Goal: Task Accomplishment & Management: Complete application form

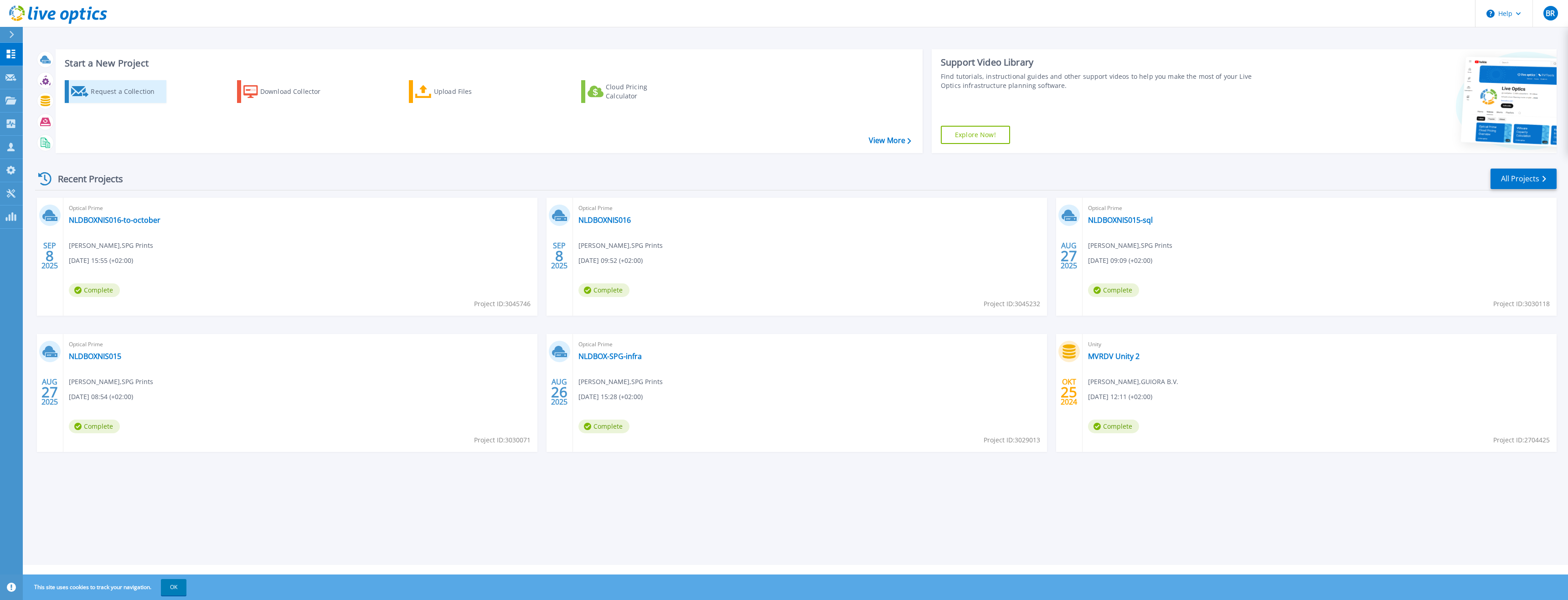
click at [123, 90] on div "Request a Collection" at bounding box center [127, 92] width 73 height 18
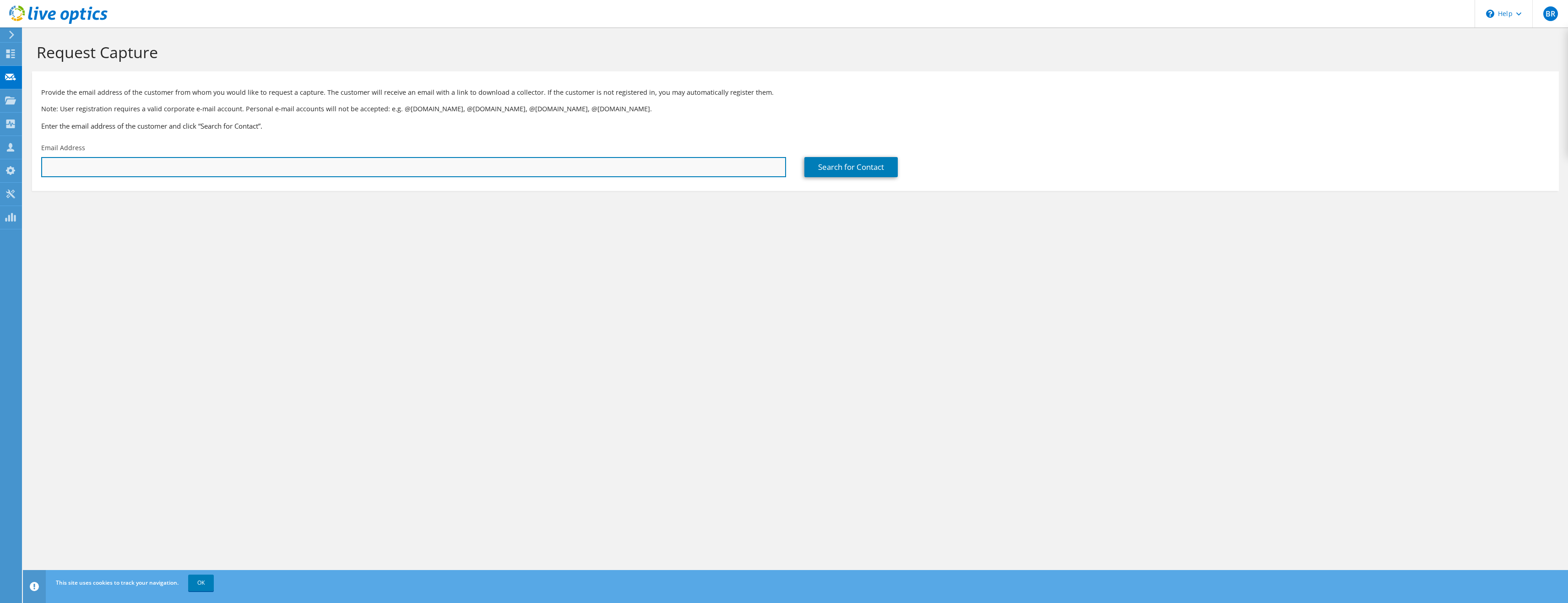
click at [298, 169] on input "text" at bounding box center [414, 167] width 745 height 20
paste input "[EMAIL_ADDRESS][DOMAIN_NAME]"
type input "[EMAIL_ADDRESS][DOMAIN_NAME]"
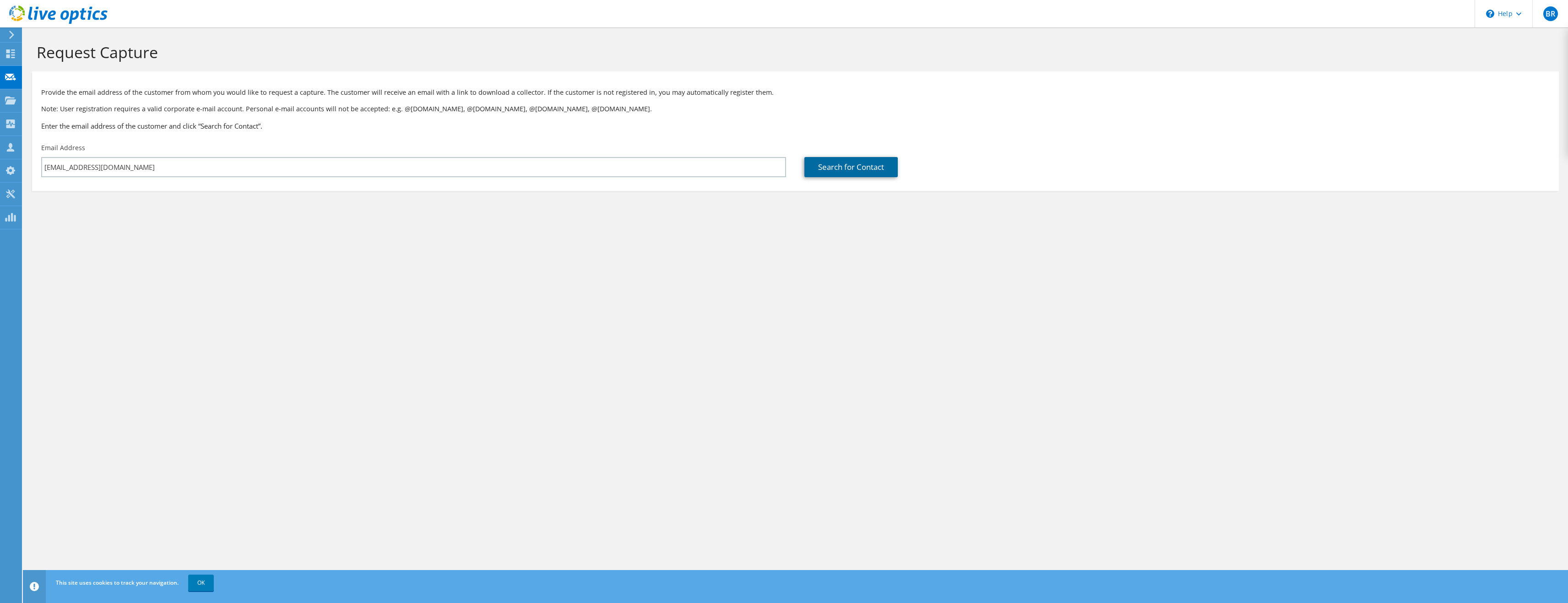
click at [831, 163] on link "Search for Contact" at bounding box center [851, 167] width 94 height 20
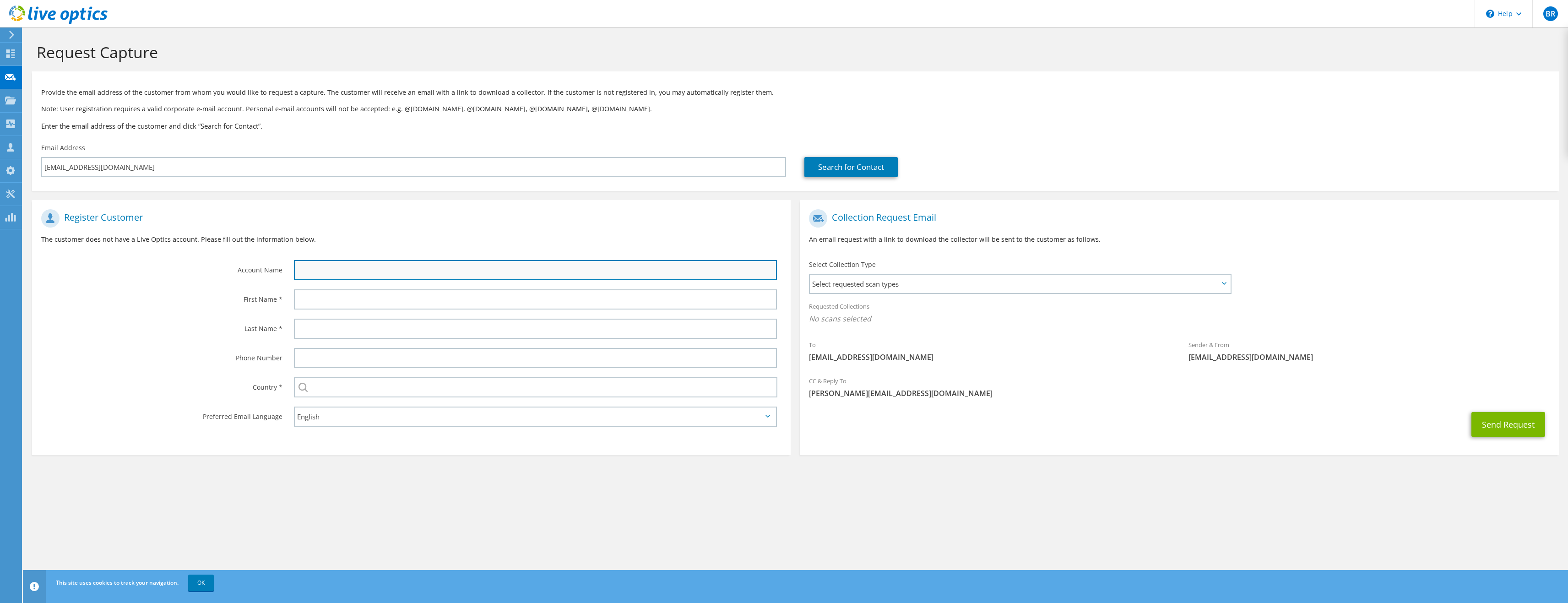
click at [356, 269] on input "text" at bounding box center [535, 270] width 483 height 20
type input "Kees in't Veen"
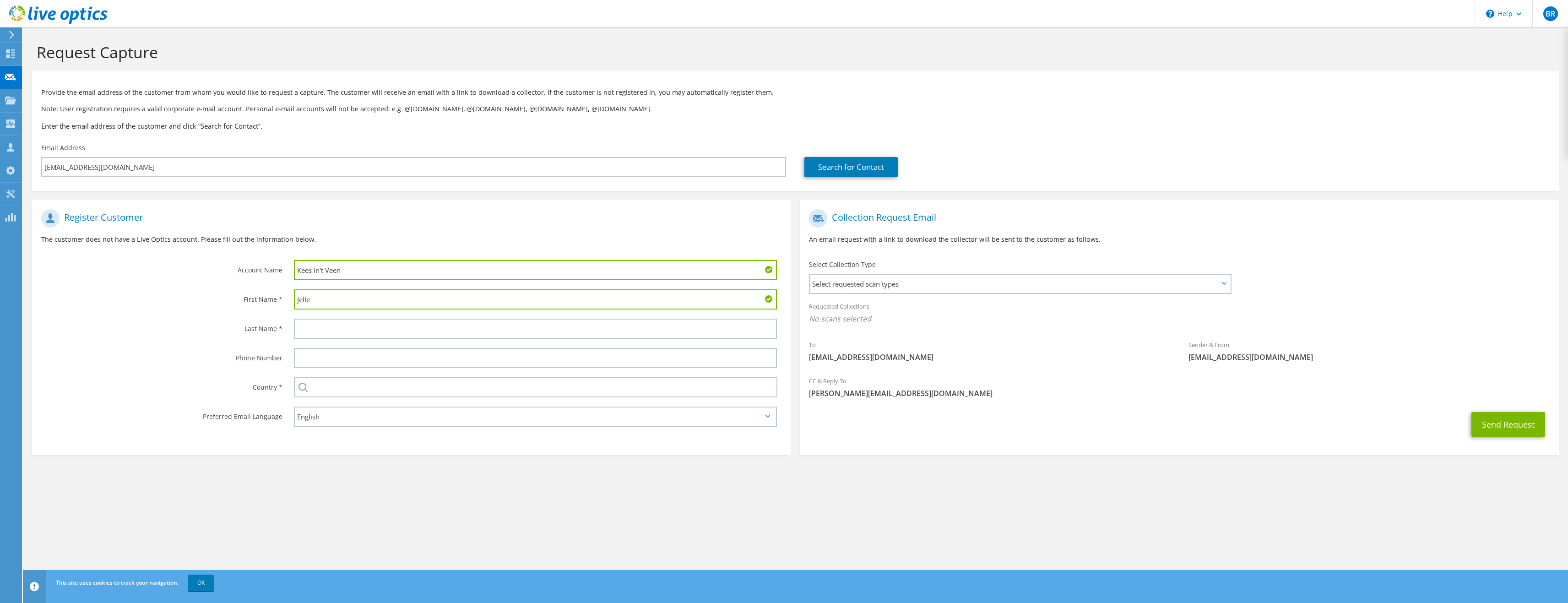
type input "Jelle"
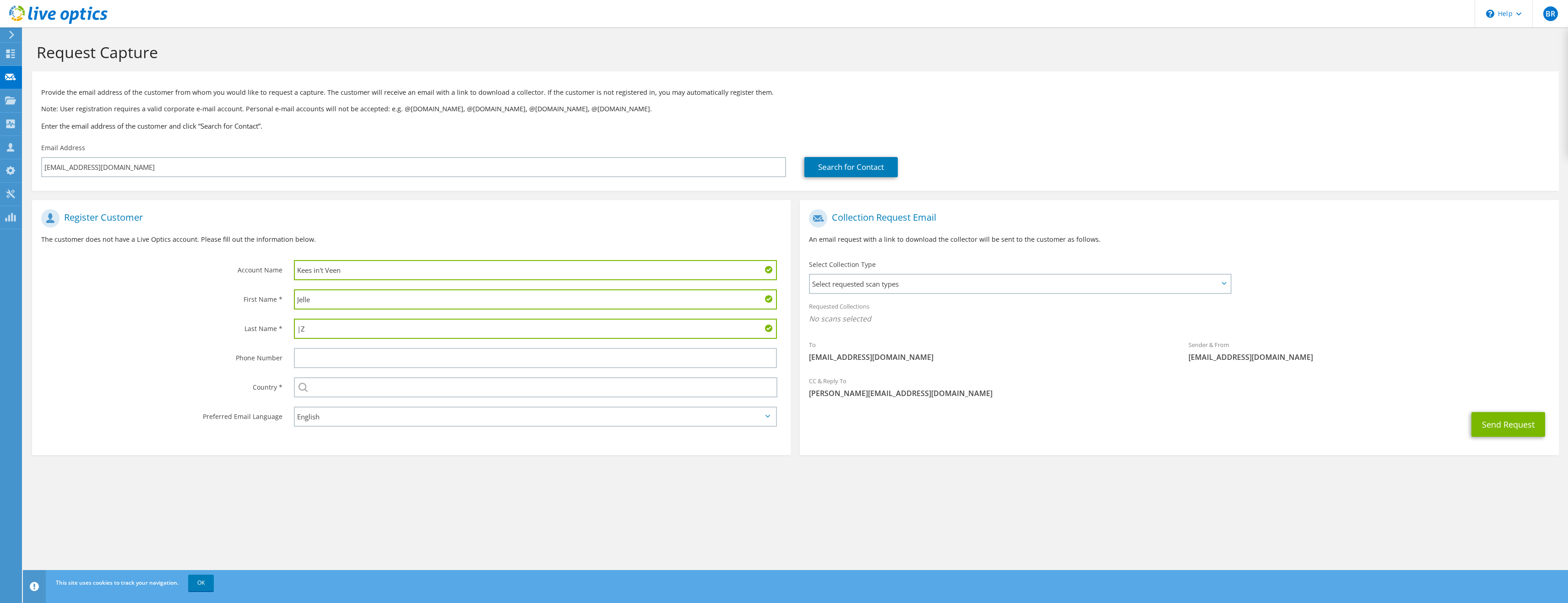
type input "|"
type input "Zwikstra"
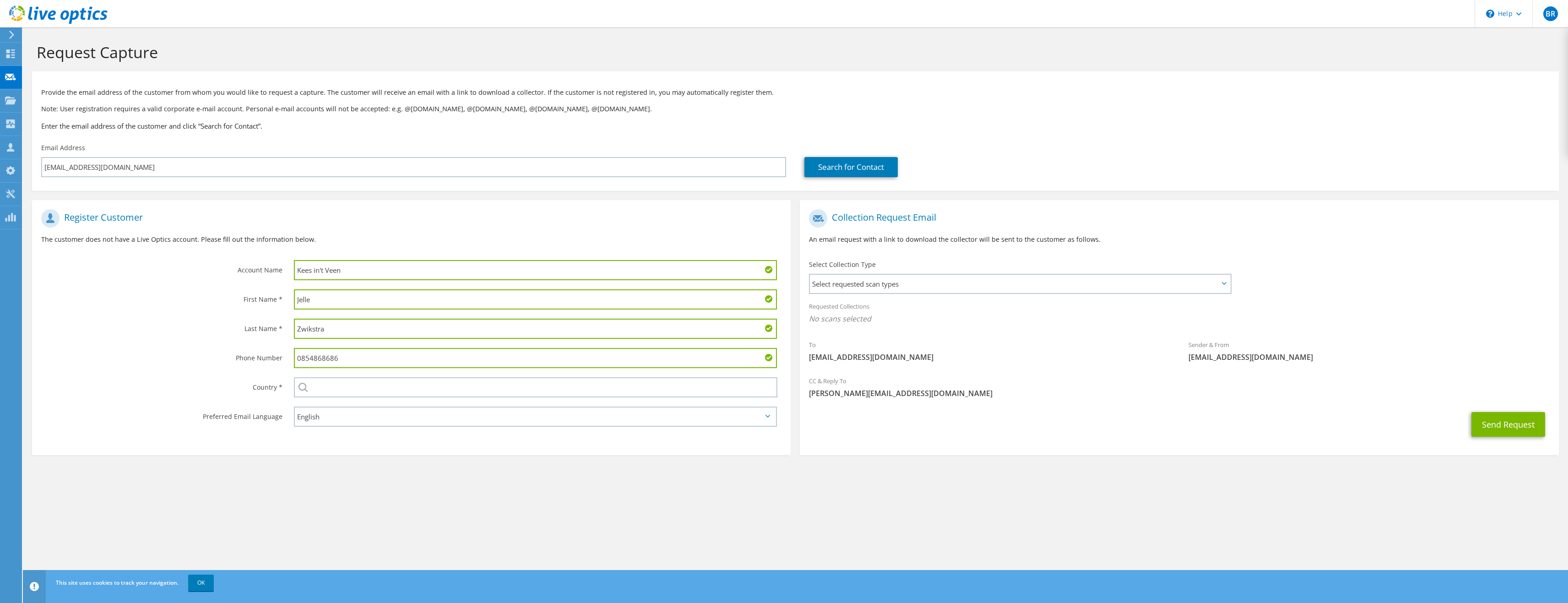
type input "0854868686"
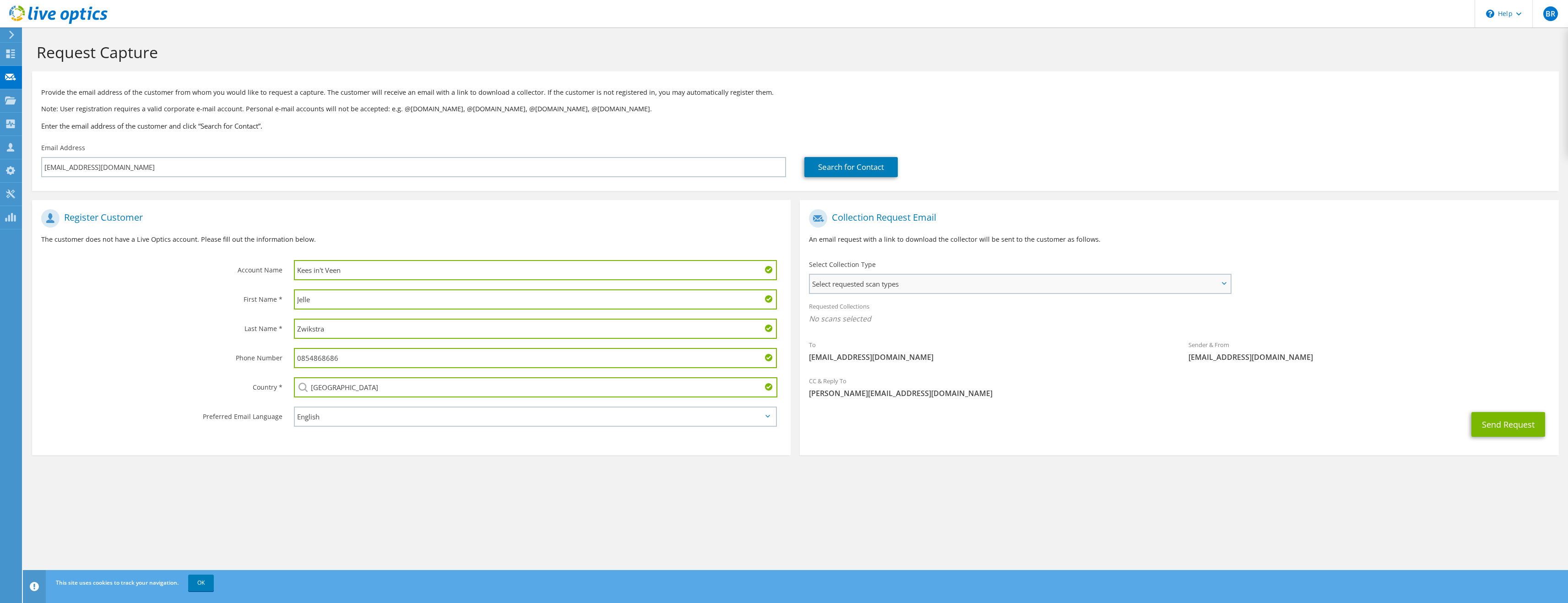
type input "[GEOGRAPHIC_DATA]"
click at [909, 288] on span "Select requested scan types" at bounding box center [1020, 284] width 420 height 18
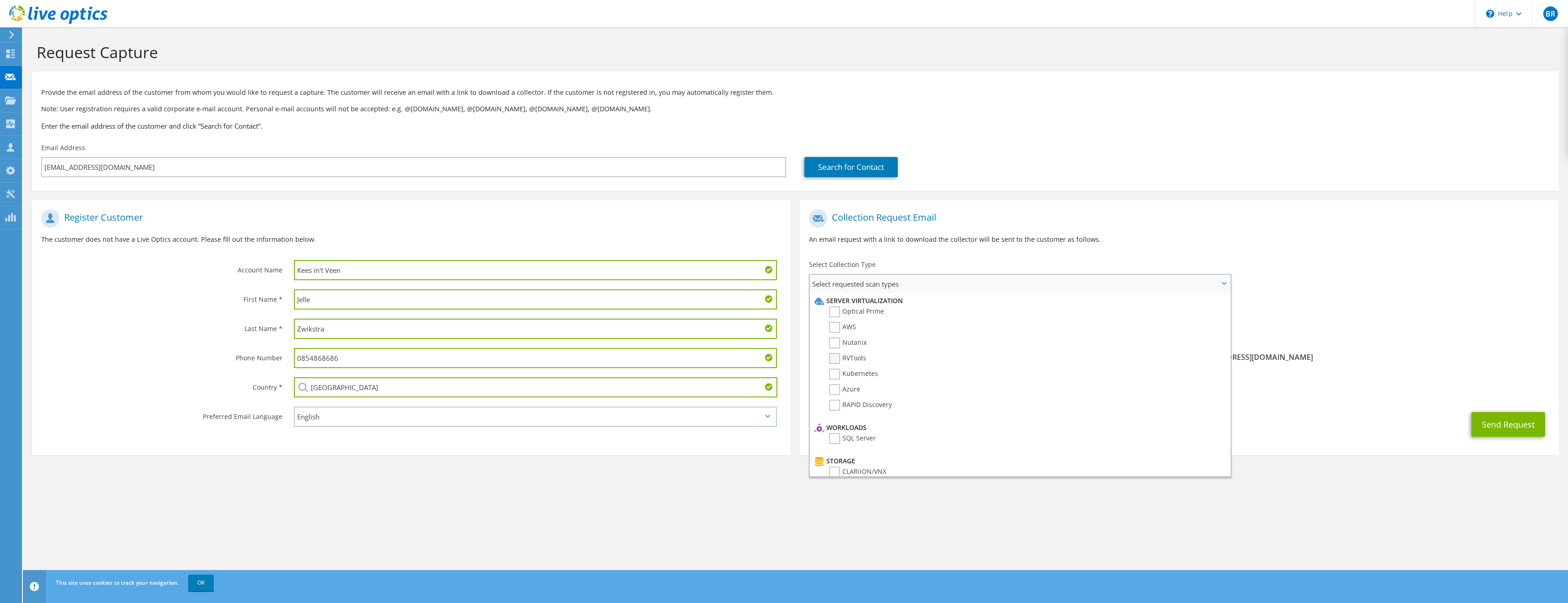
click at [833, 358] on label "RVTools" at bounding box center [848, 358] width 37 height 11
click at [0, 0] on input "RVTools" at bounding box center [0, 0] width 0 height 0
click at [832, 314] on label "Optical Prime" at bounding box center [856, 312] width 55 height 11
click at [0, 0] on input "Optical Prime" at bounding box center [0, 0] width 0 height 0
click at [1005, 213] on h1 "Collection Request Email" at bounding box center [1176, 219] width 736 height 18
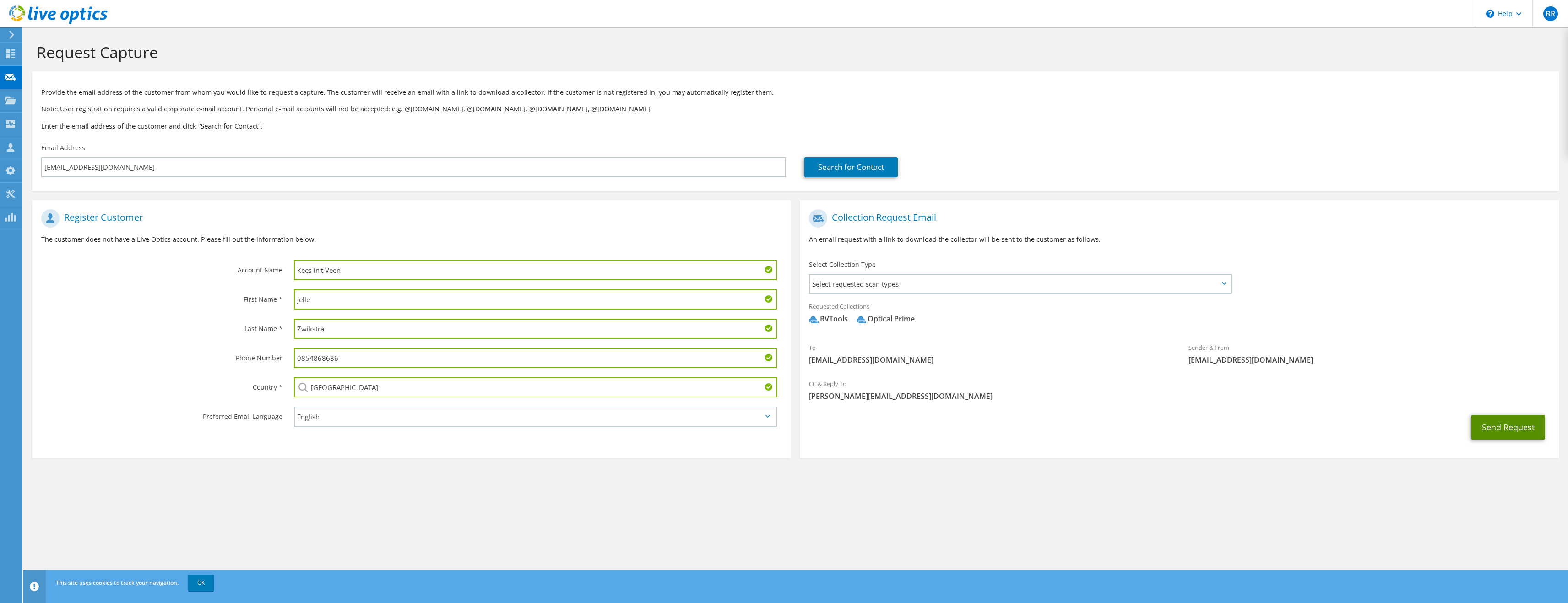
click at [1493, 426] on button "Send Request" at bounding box center [1508, 427] width 74 height 25
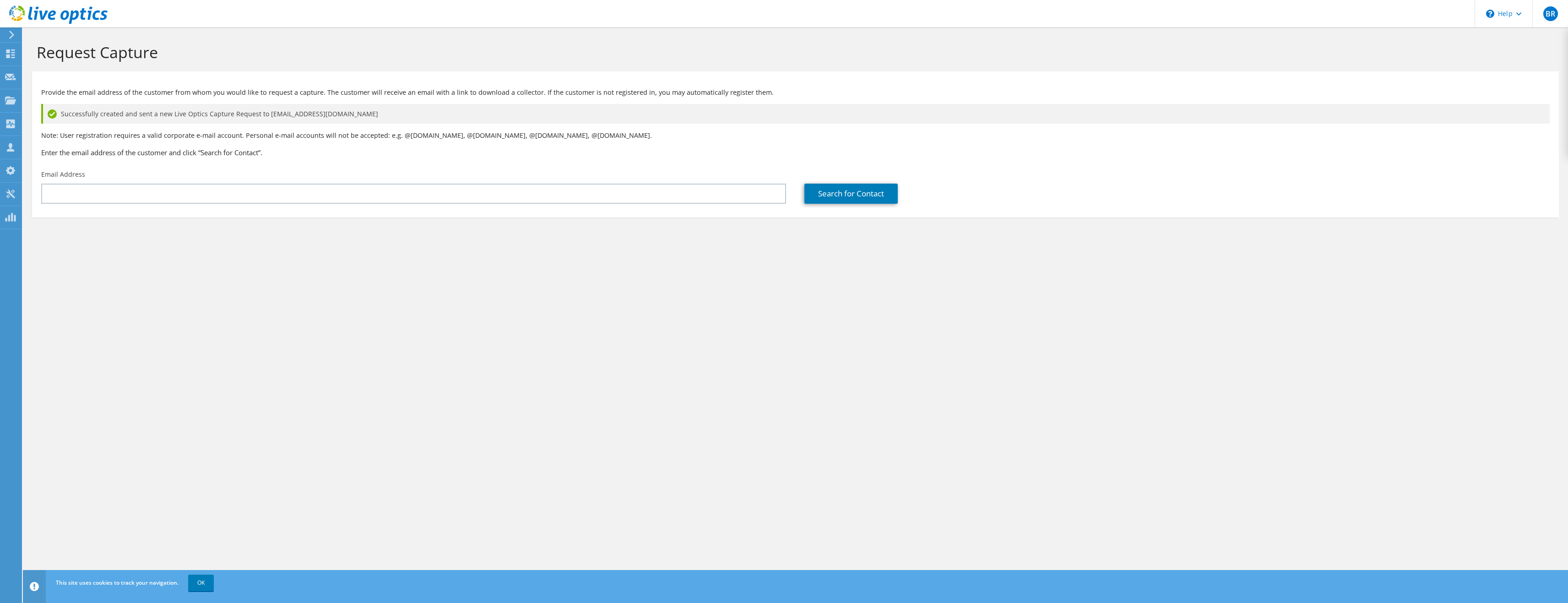
click at [12, 36] on use at bounding box center [12, 34] width 5 height 8
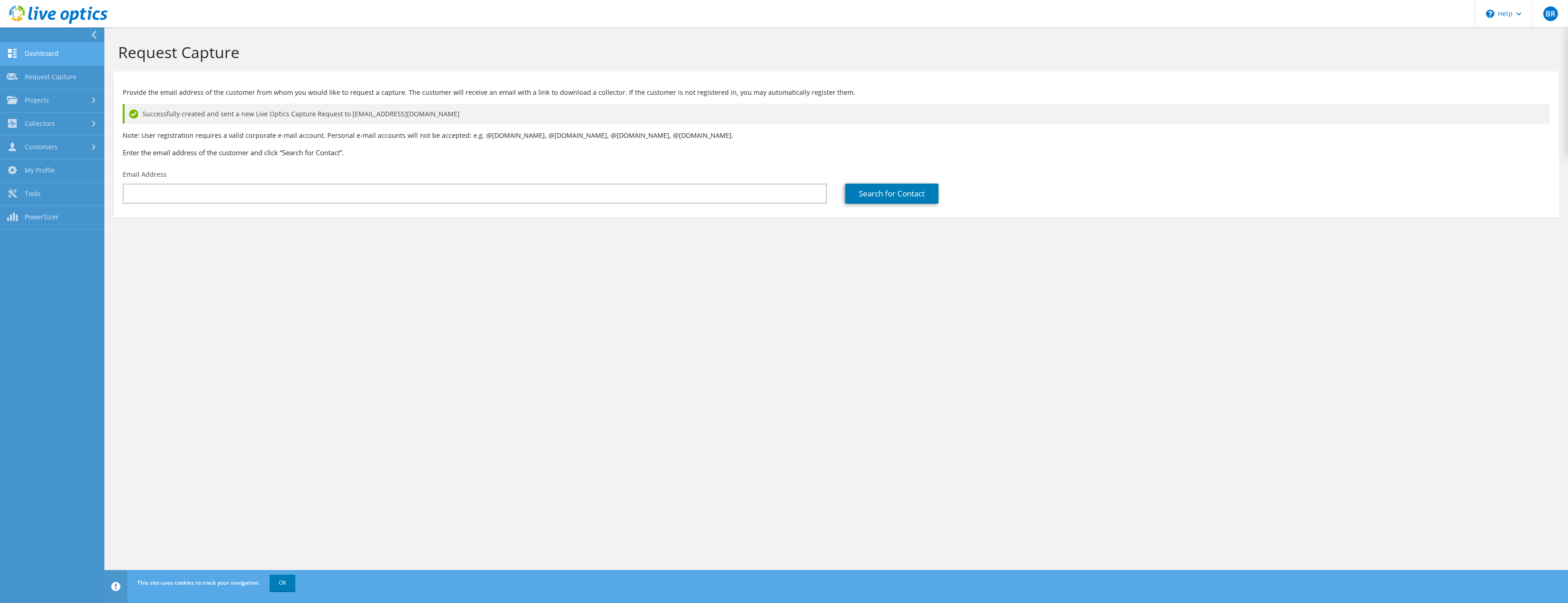
click at [36, 47] on link "Dashboard" at bounding box center [52, 54] width 105 height 23
